Goal: Check status: Check status

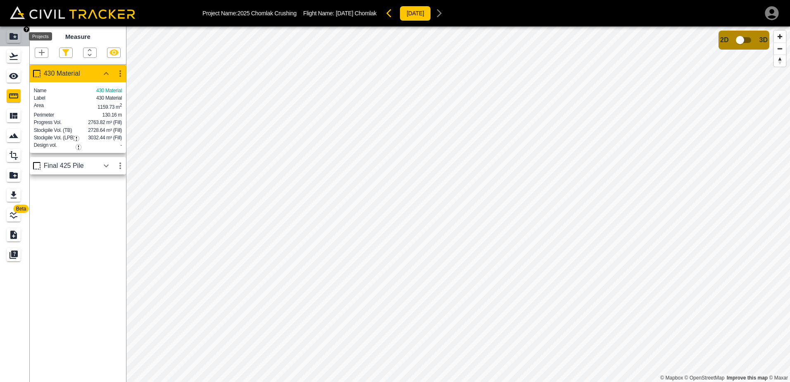
click at [12, 38] on icon "Projects" at bounding box center [14, 36] width 8 height 7
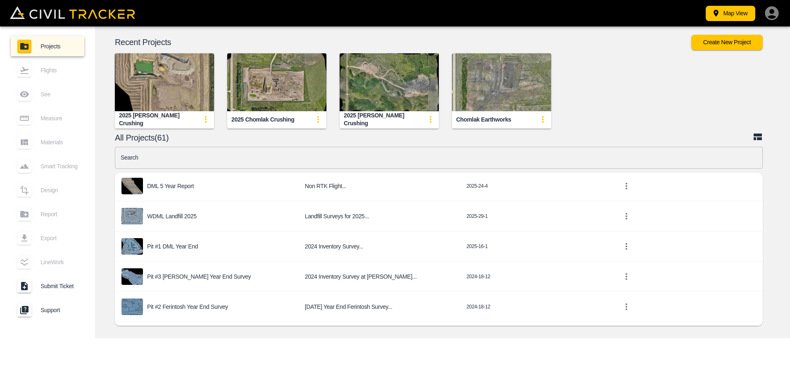
scroll to position [165, 0]
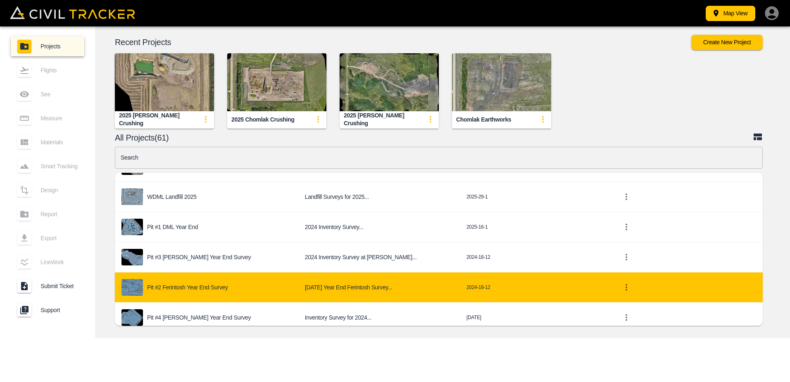
click at [184, 286] on p "Pit #2 Ferintosh Year End Survey" at bounding box center [187, 287] width 81 height 7
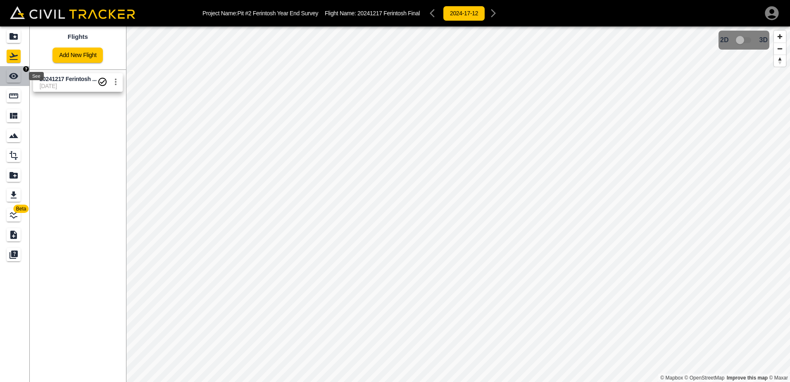
click at [14, 77] on icon "See" at bounding box center [14, 76] width 10 height 10
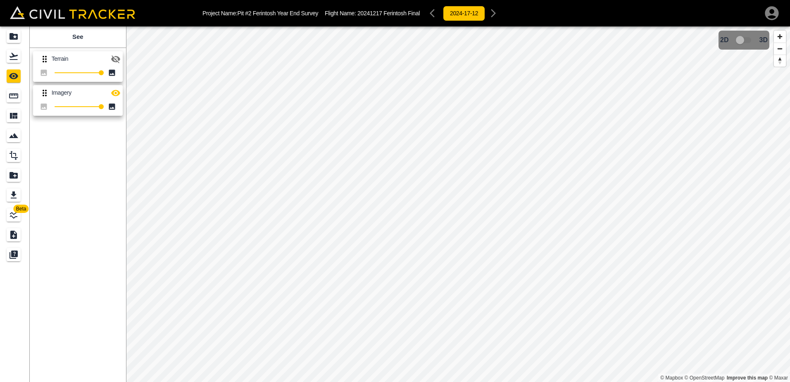
click at [115, 56] on icon "button" at bounding box center [115, 59] width 9 height 8
click at [10, 92] on icon "Measure" at bounding box center [14, 96] width 10 height 10
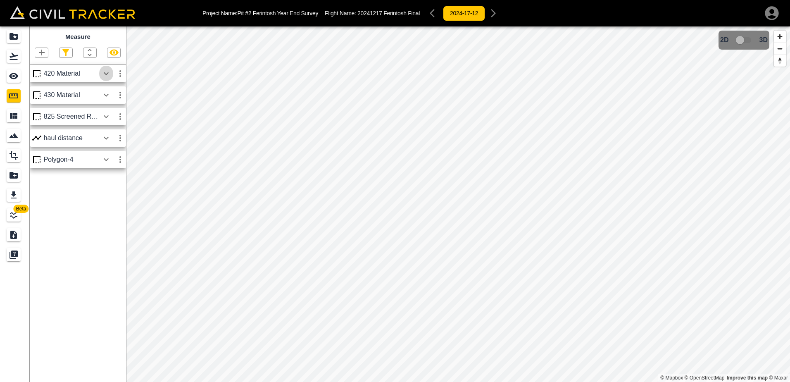
click at [105, 74] on icon "button" at bounding box center [106, 74] width 10 height 10
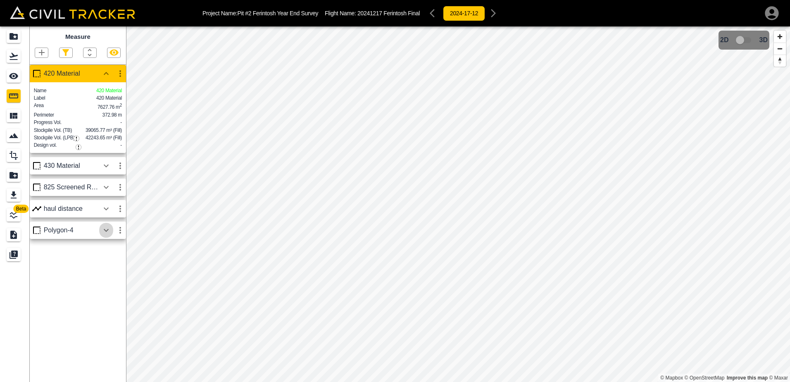
click at [104, 235] on icon "button" at bounding box center [106, 230] width 10 height 10
